Goal: Check status

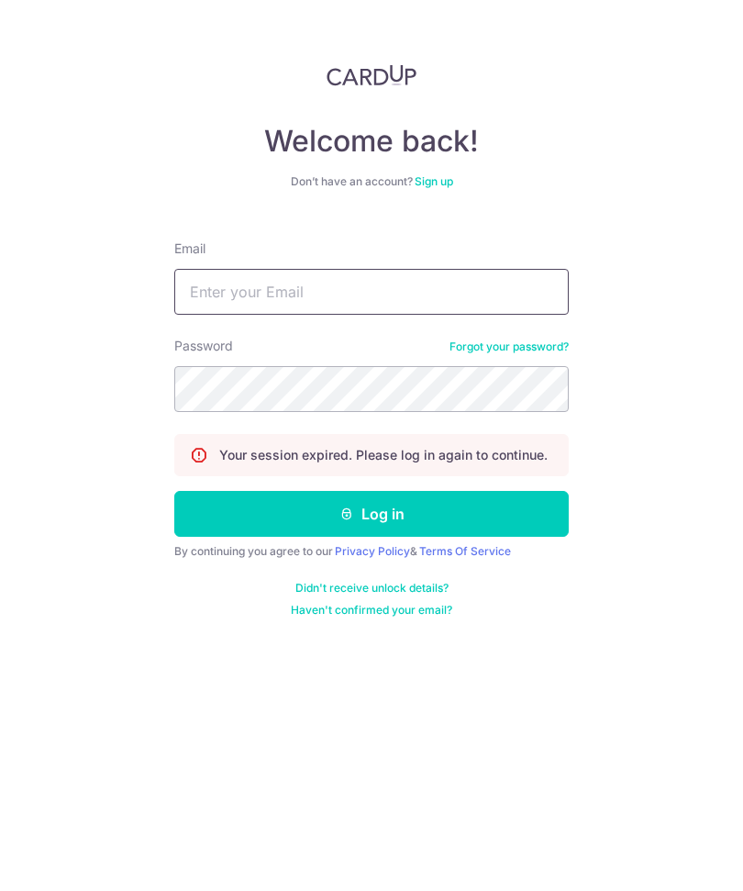
type input "[EMAIL_ADDRESS][DOMAIN_NAME]"
click at [372, 514] on button "Log in" at bounding box center [371, 514] width 395 height 46
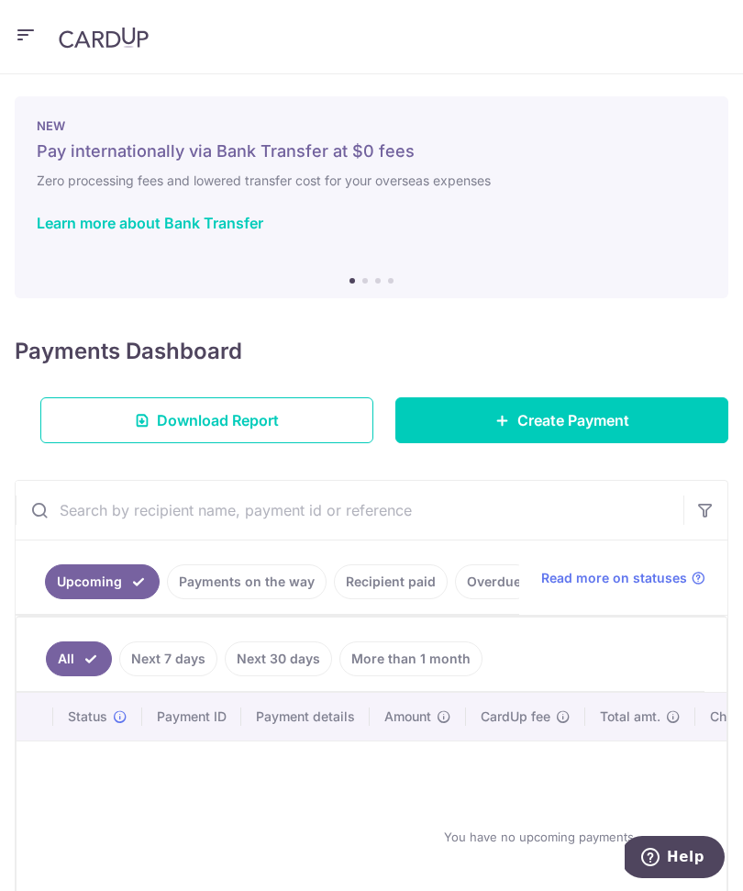
click at [393, 585] on link "Recipient paid" at bounding box center [391, 581] width 114 height 35
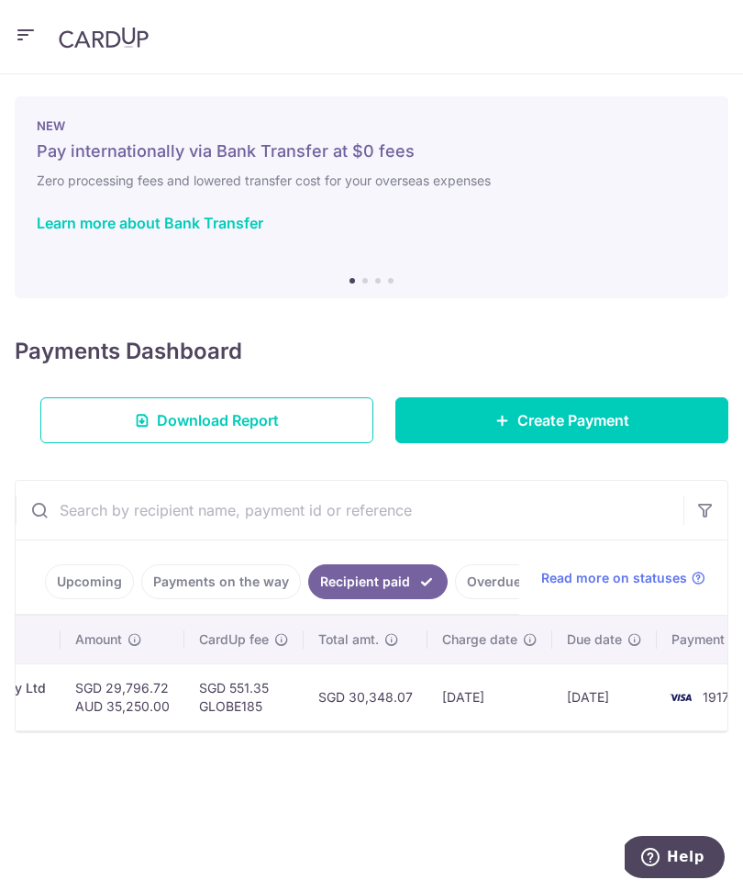
scroll to position [0, 639]
